Goal: Find specific page/section: Find specific page/section

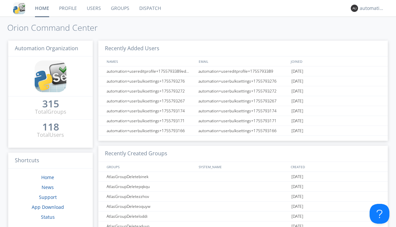
click at [150, 8] on link "Dispatch" at bounding box center [150, 8] width 32 height 17
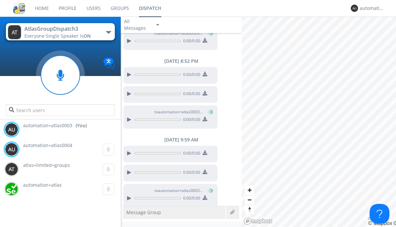
scroll to position [274, 0]
click at [108, 32] on div "button" at bounding box center [108, 32] width 5 height 3
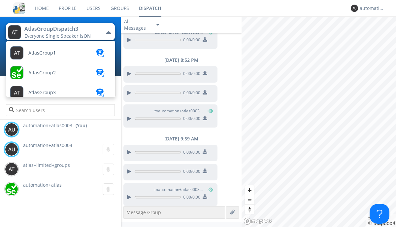
click at [50, 55] on span "AtlasGroupDispatch" at bounding box center [41, 52] width 27 height 5
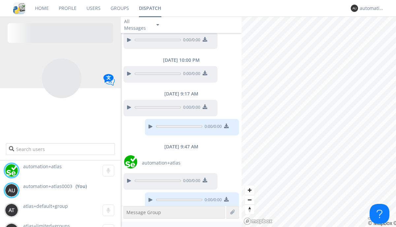
scroll to position [500, 0]
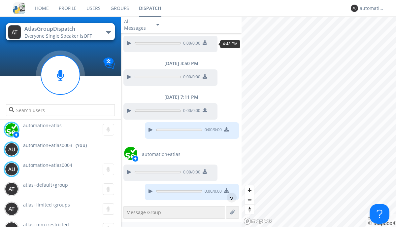
scroll to position [32, 0]
click at [229, 197] on div "^" at bounding box center [232, 197] width 10 height 10
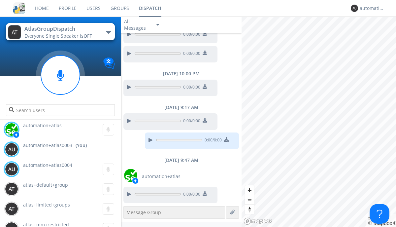
scroll to position [480, 0]
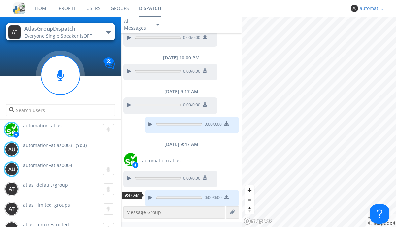
click at [370, 8] on div "automation+atlas0003" at bounding box center [372, 8] width 25 height 7
